Goal: Task Accomplishment & Management: Use online tool/utility

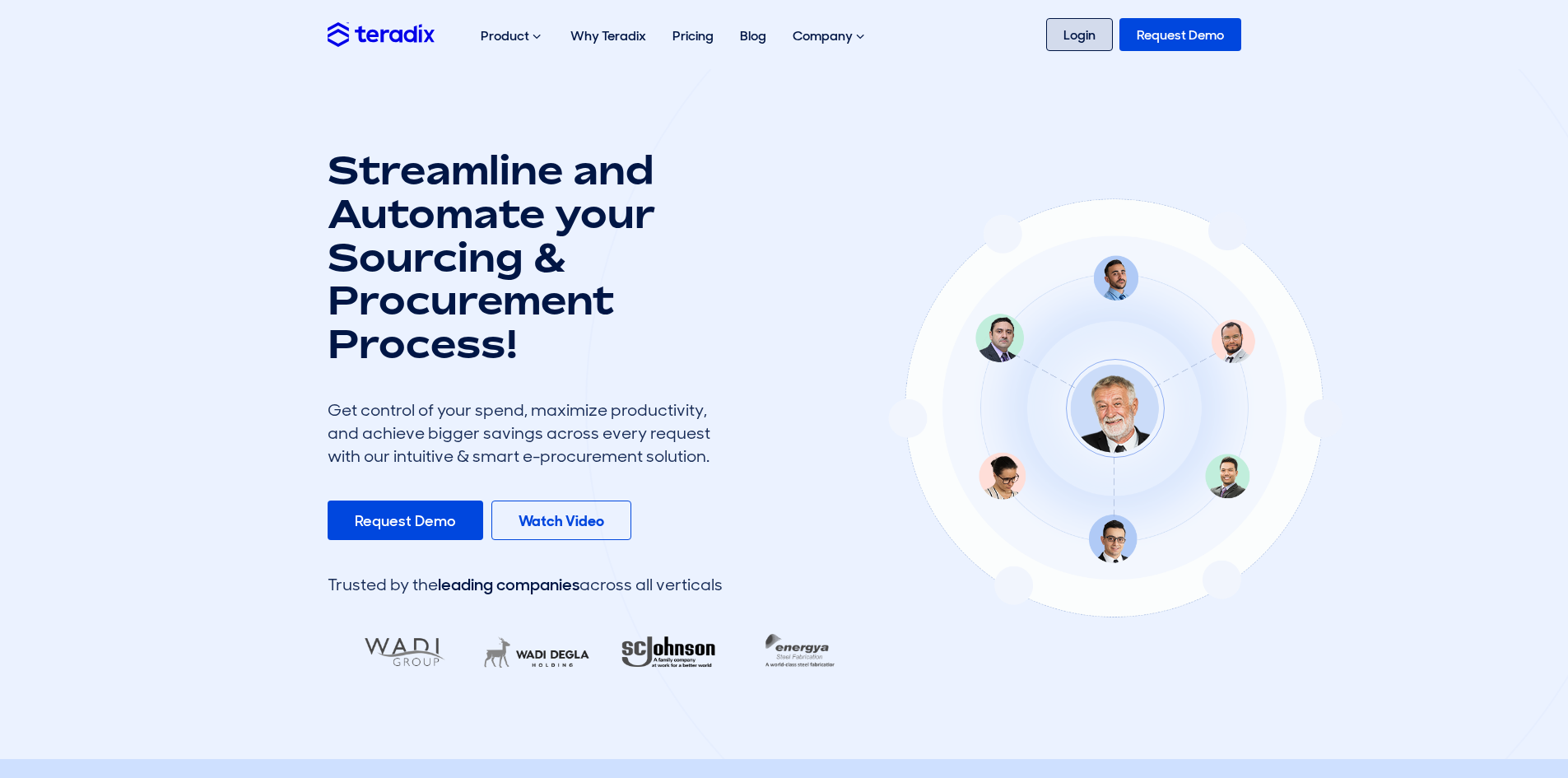
click at [1076, 37] on link "Login" at bounding box center [1079, 34] width 67 height 33
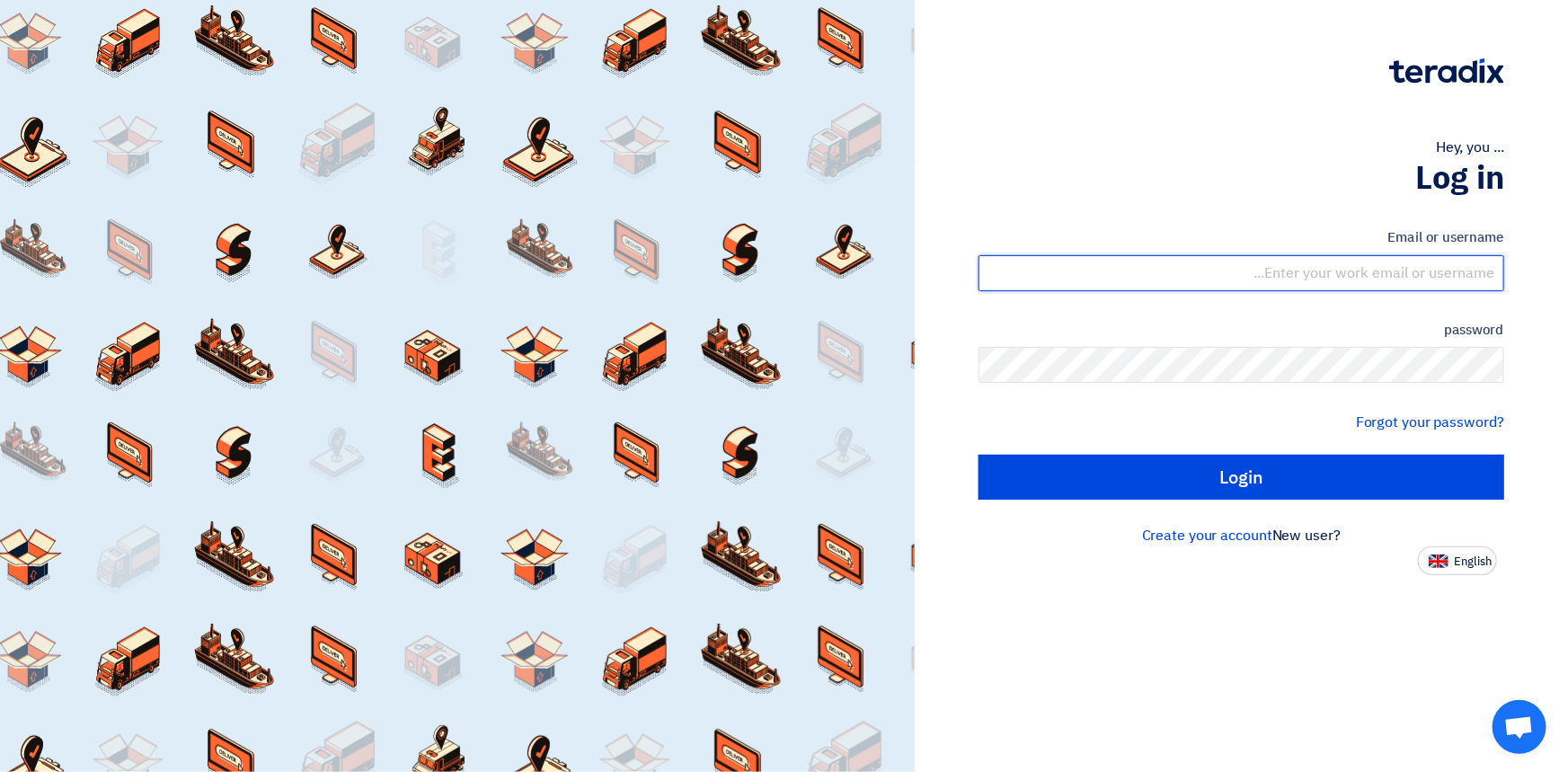
click at [1251, 275] on input "text" at bounding box center [1241, 273] width 526 height 36
type input "[EMAIL_ADDRESS][DOMAIN_NAME]"
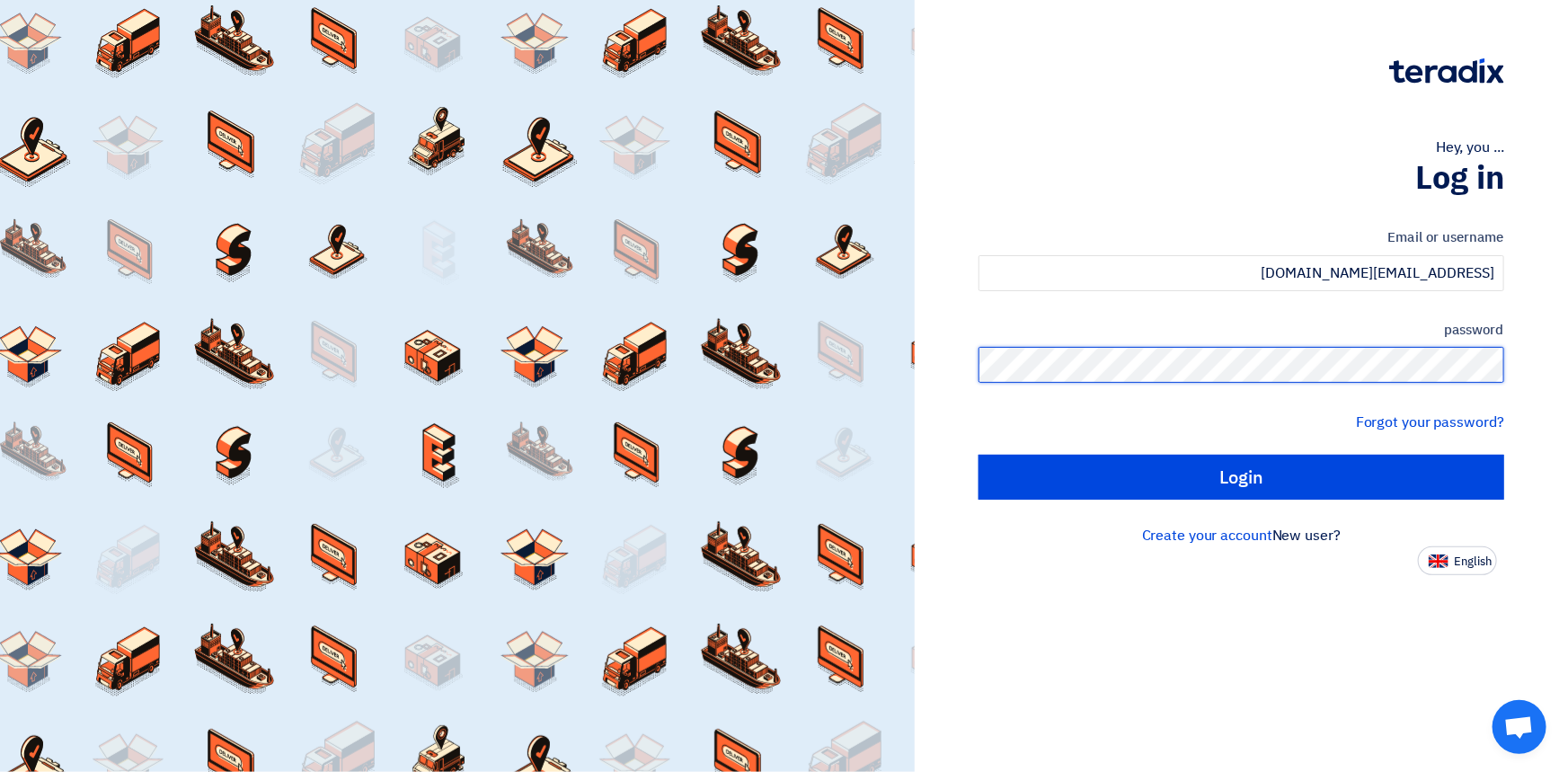
click at [978, 455] on input "Login" at bounding box center [1241, 478] width 526 height 45
type input "Sign in"
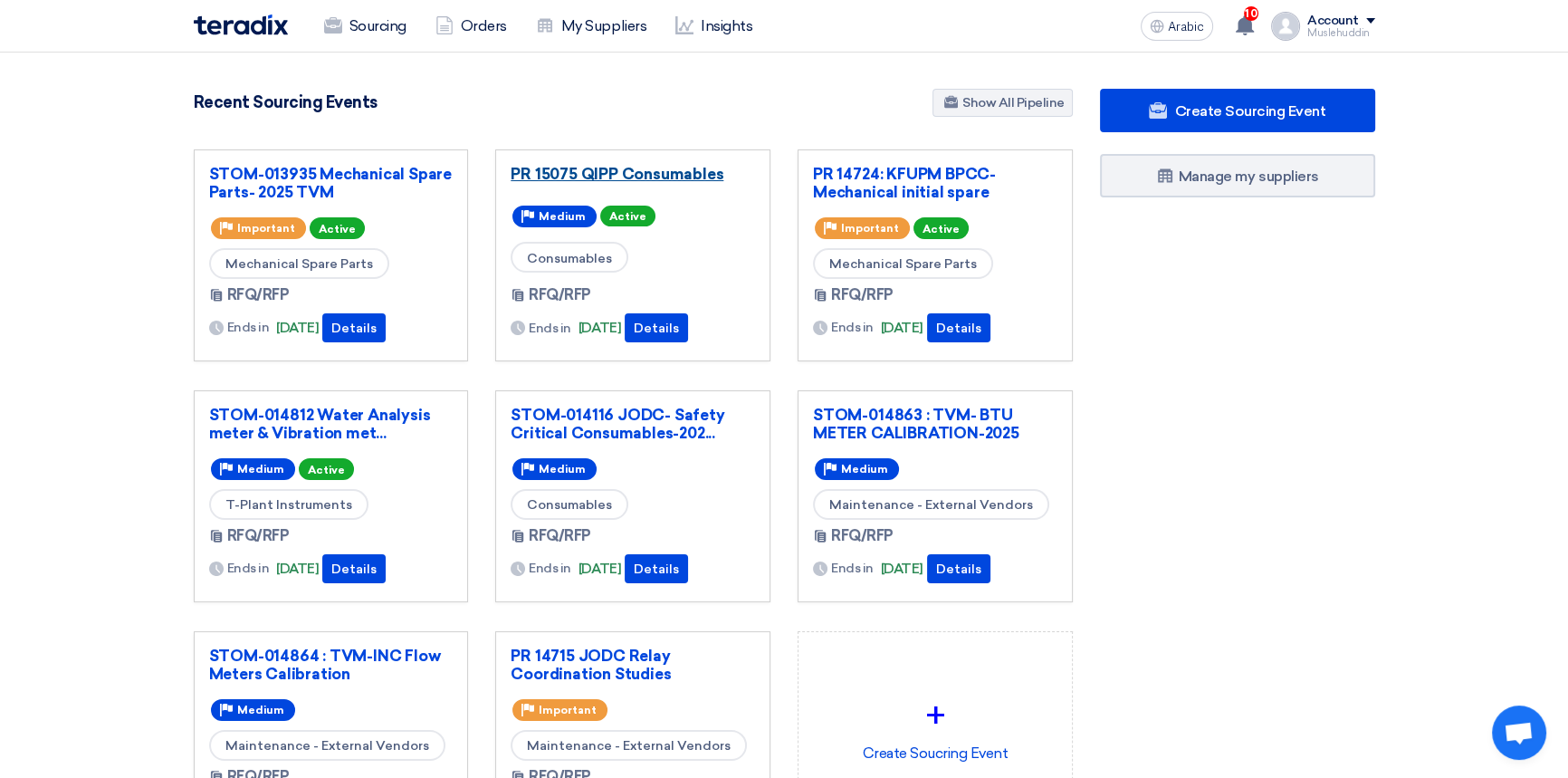
click at [543, 177] on font "PR 15075 QIPP Consumables" at bounding box center [617, 174] width 213 height 18
